Goal: Transaction & Acquisition: Purchase product/service

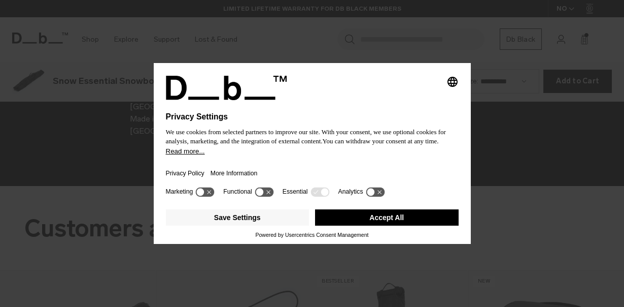
scroll to position [1226, 0]
